Goal: Task Accomplishment & Management: Use online tool/utility

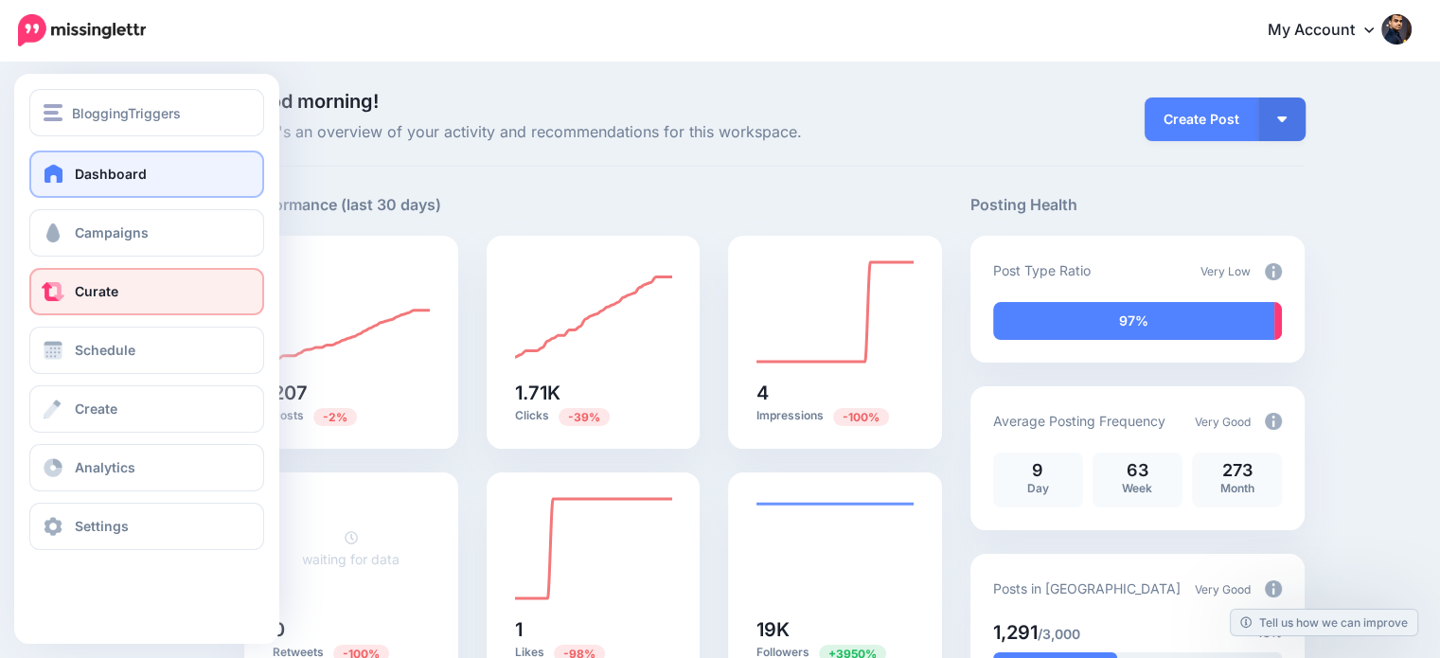
drag, startPoint x: 104, startPoint y: 295, endPoint x: 196, endPoint y: 242, distance: 106.6
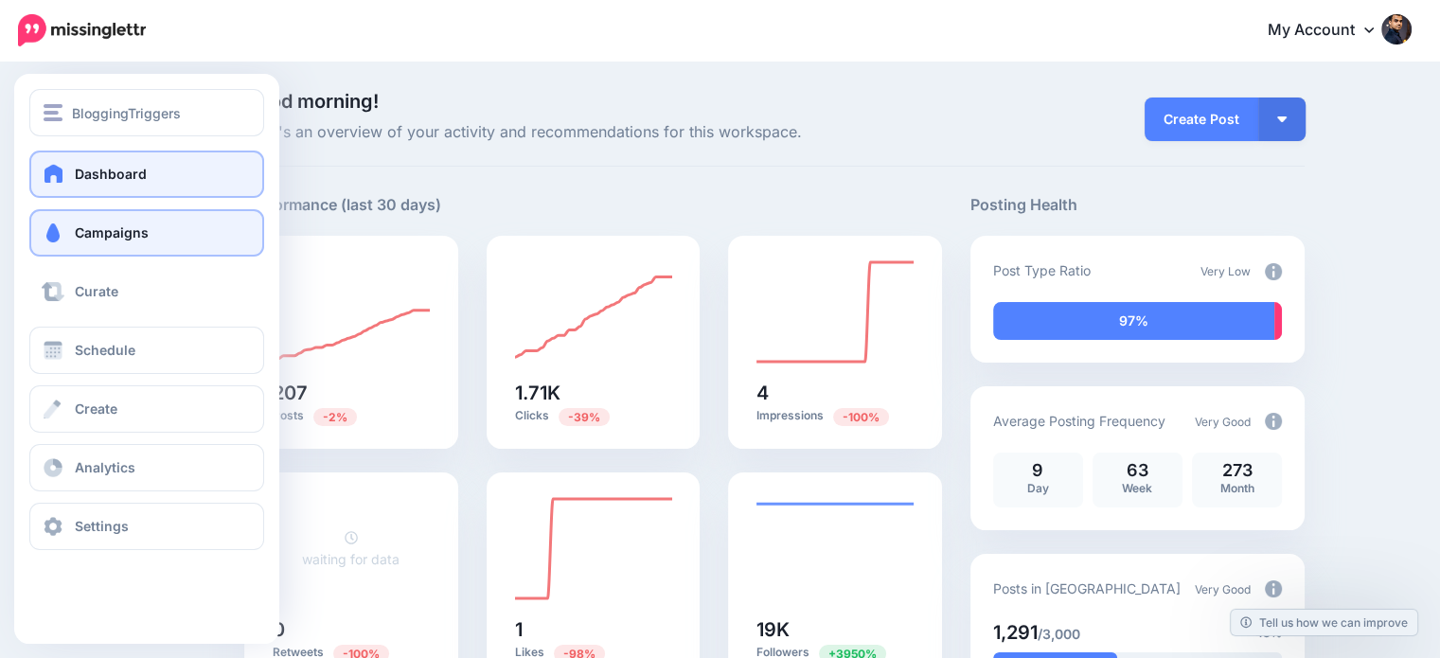
click at [103, 295] on span "Curate" at bounding box center [97, 291] width 44 height 16
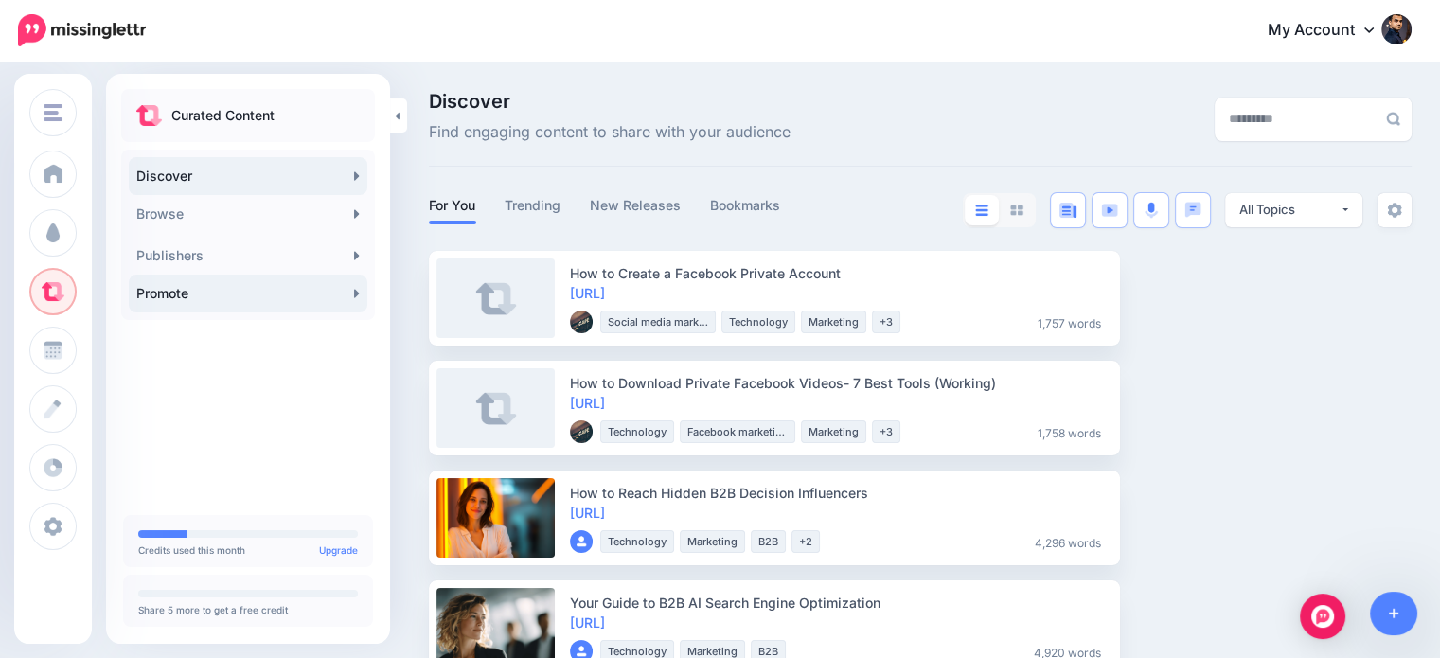
click at [206, 293] on link "Promote" at bounding box center [248, 294] width 239 height 38
